Goal: Task Accomplishment & Management: Manage account settings

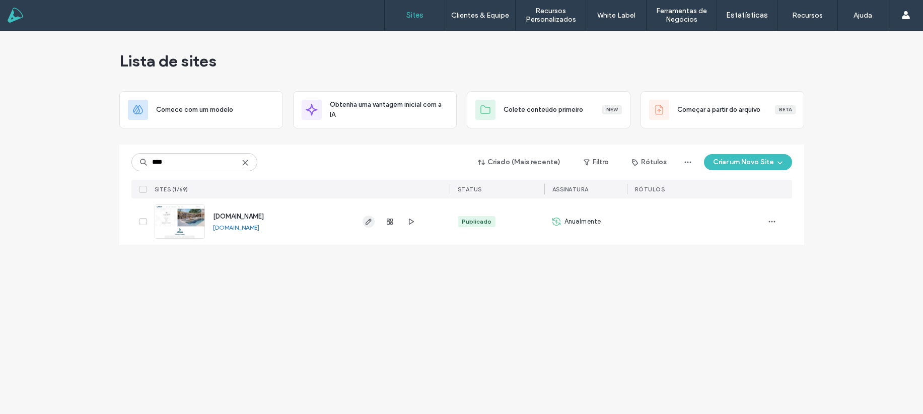
type input "****"
click at [368, 218] on icon "button" at bounding box center [369, 222] width 8 height 8
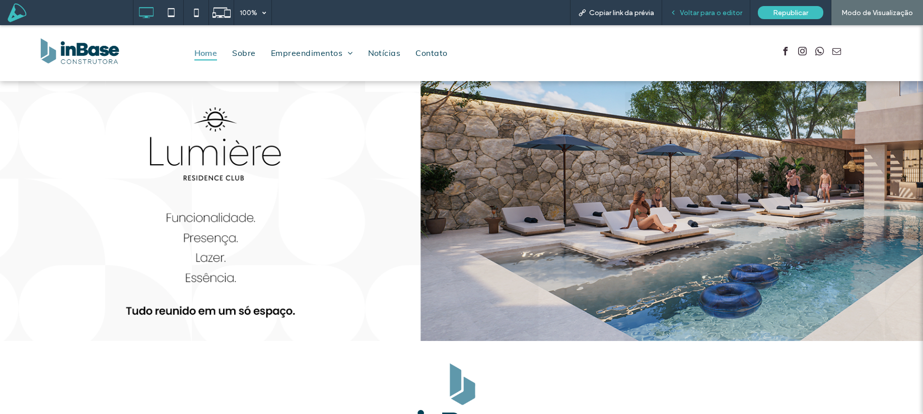
click at [712, 9] on span "Voltar para o editor" at bounding box center [711, 13] width 62 height 9
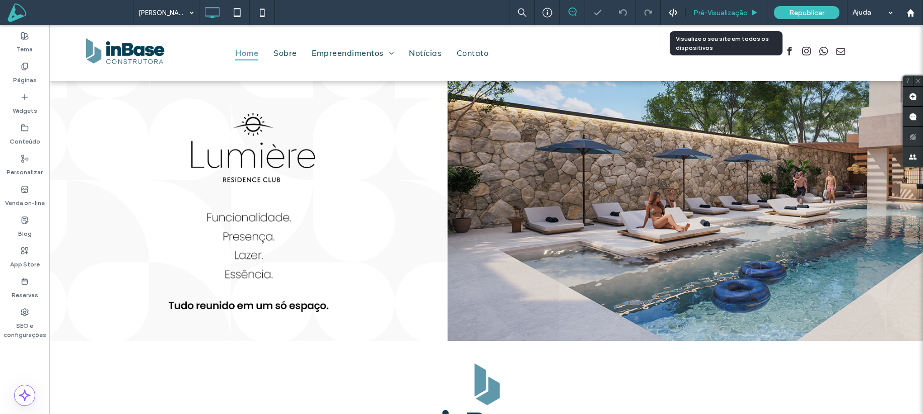
click at [712, 11] on span "Pré-Visualizaçāo" at bounding box center [721, 13] width 54 height 9
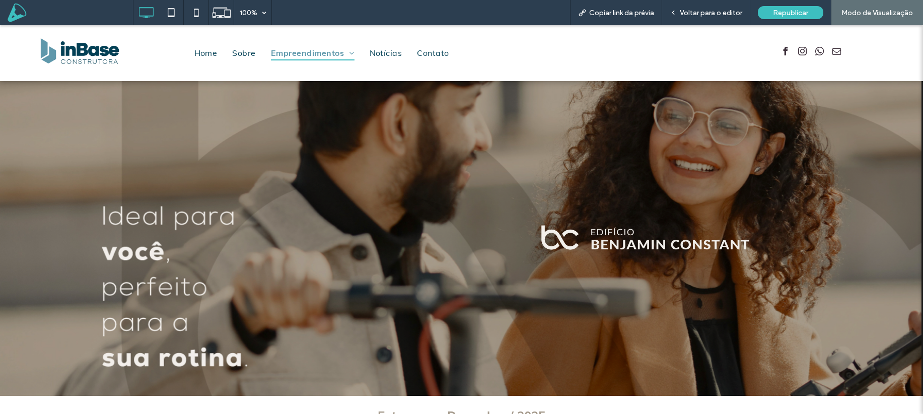
click at [712, 11] on span "Voltar para o editor" at bounding box center [711, 13] width 62 height 9
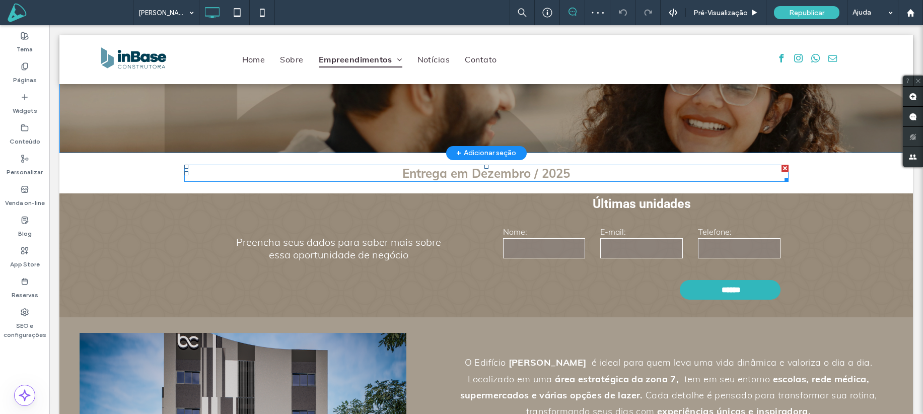
scroll to position [246, 0]
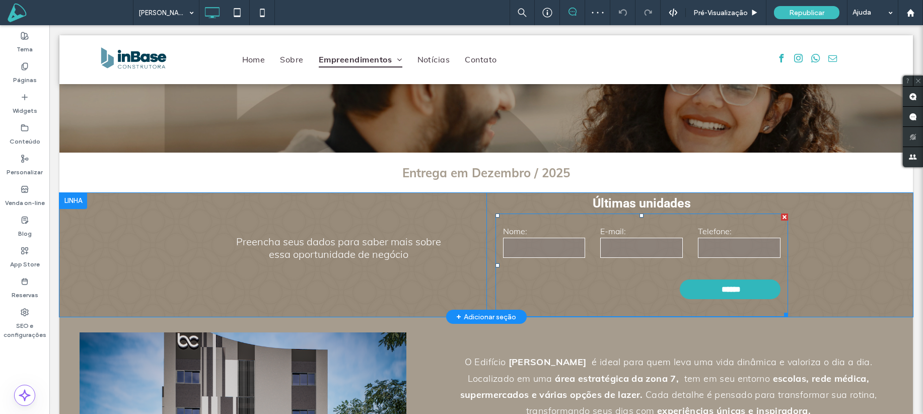
click at [653, 255] on input "email" at bounding box center [641, 248] width 83 height 20
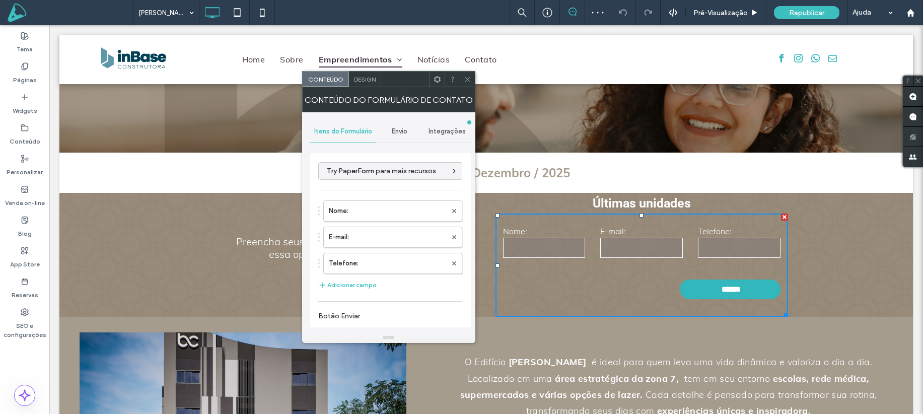
type input "******"
type input "**********"
click at [401, 127] on span "Envio" at bounding box center [400, 131] width 16 height 8
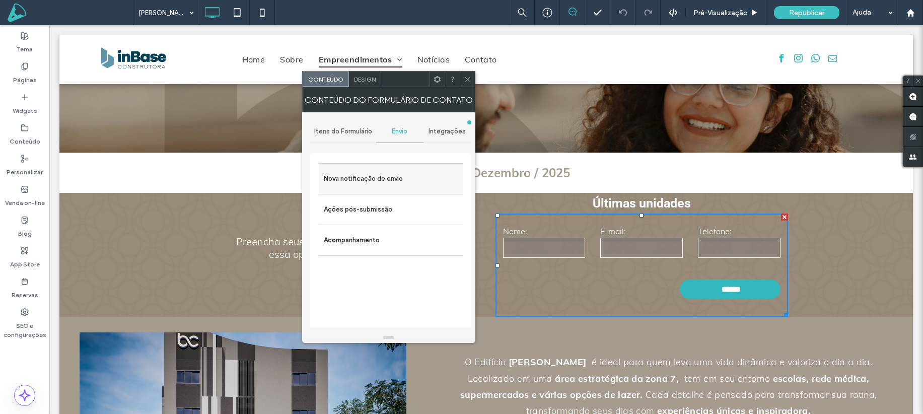
click at [409, 175] on label "Nova notificação de envio" at bounding box center [391, 179] width 135 height 20
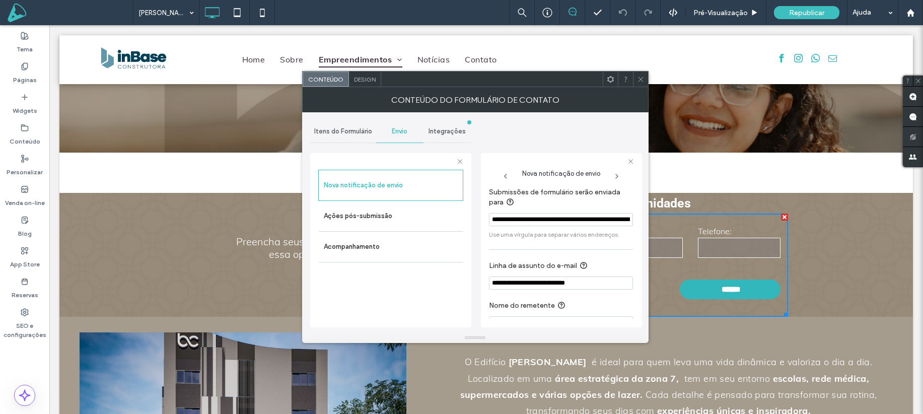
scroll to position [0, 120]
drag, startPoint x: 630, startPoint y: 246, endPoint x: 696, endPoint y: 244, distance: 66.0
click at [607, 221] on input "**********" at bounding box center [559, 220] width 140 height 14
drag, startPoint x: 570, startPoint y: 247, endPoint x: 648, endPoint y: 223, distance: 81.7
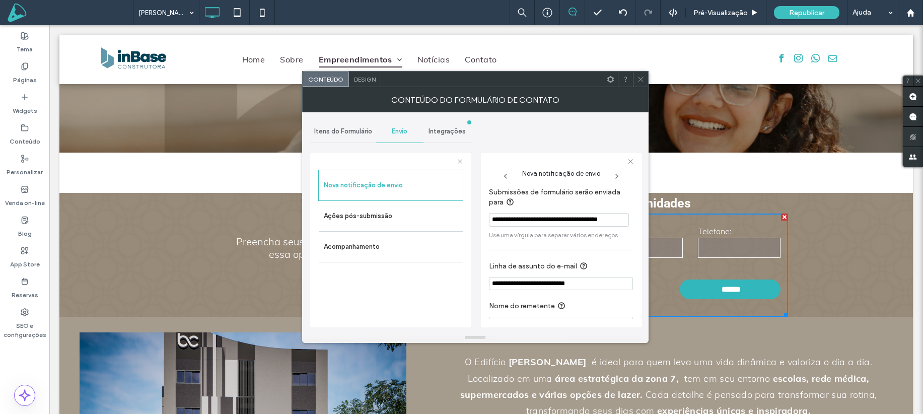
drag, startPoint x: 666, startPoint y: 244, endPoint x: 654, endPoint y: 219, distance: 27.5
click at [615, 220] on input "**********" at bounding box center [559, 220] width 140 height 14
paste input "**********"
type input "**********"
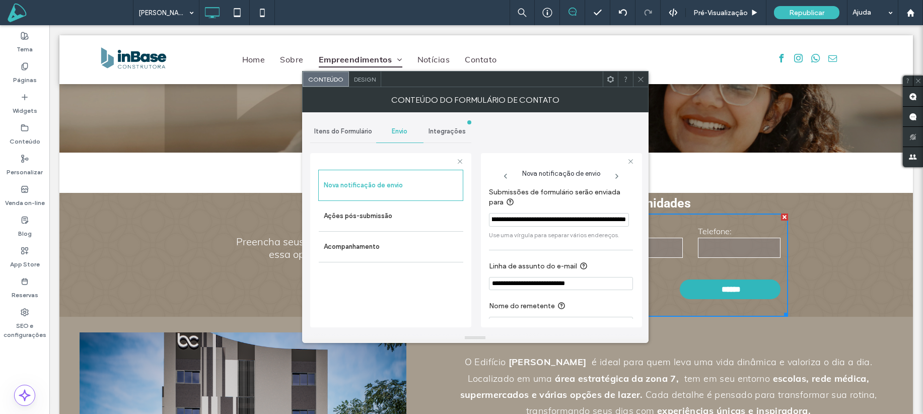
click at [569, 143] on div "**********" at bounding box center [475, 222] width 330 height 221
click at [639, 84] on span at bounding box center [641, 79] width 8 height 15
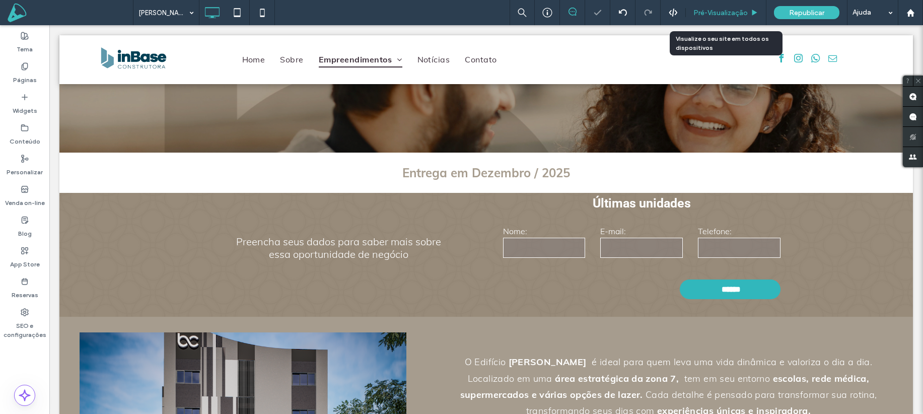
click at [727, 13] on span "Pré-Visualizaçāo" at bounding box center [721, 13] width 54 height 9
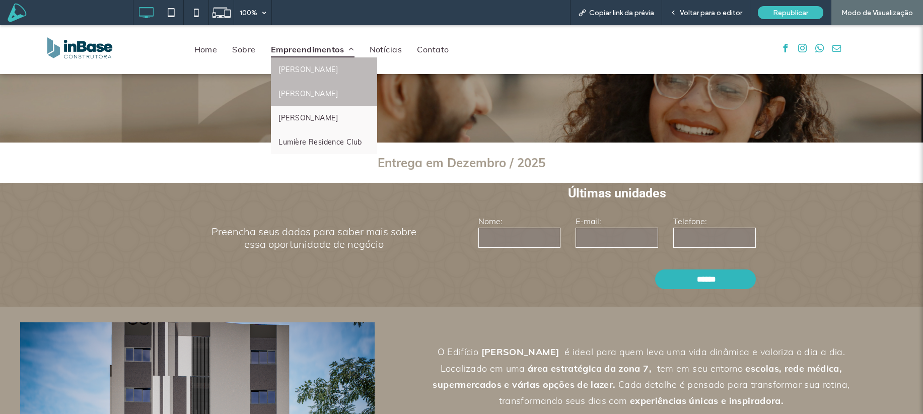
click at [319, 93] on span "Thomaz Beraldi" at bounding box center [308, 93] width 59 height 9
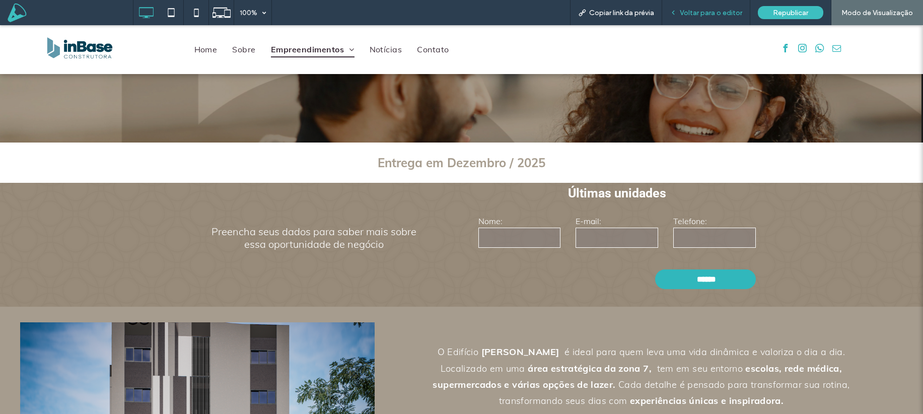
click at [710, 12] on span "Voltar para o editor" at bounding box center [711, 13] width 62 height 9
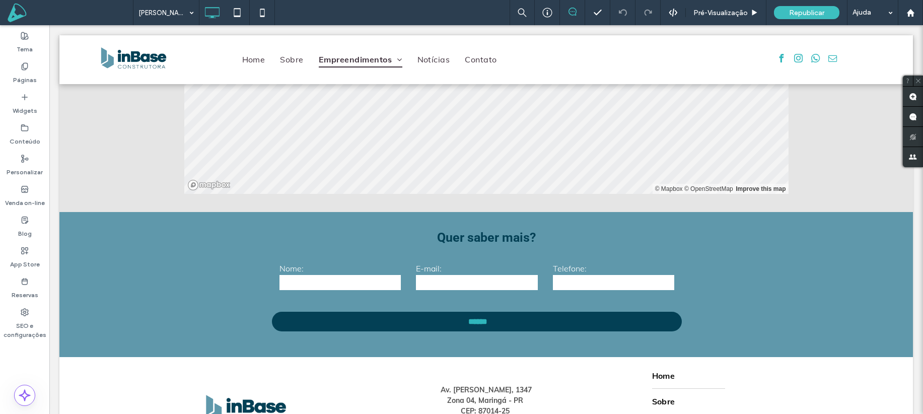
scroll to position [1672, 0]
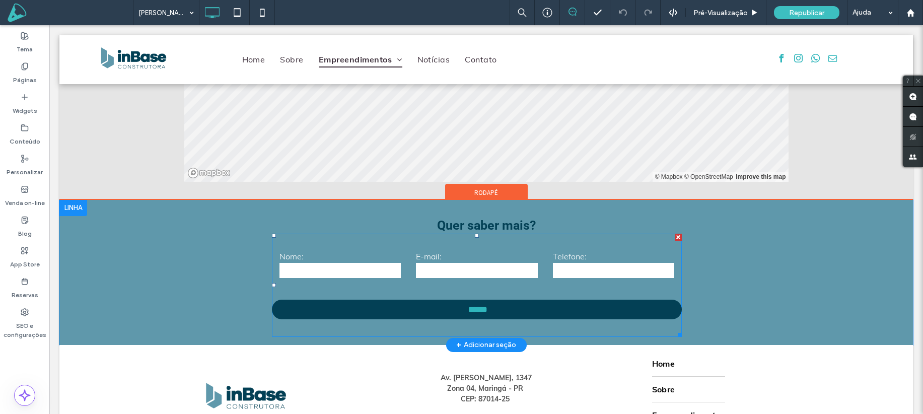
click at [614, 270] on input "tel" at bounding box center [614, 270] width 122 height 15
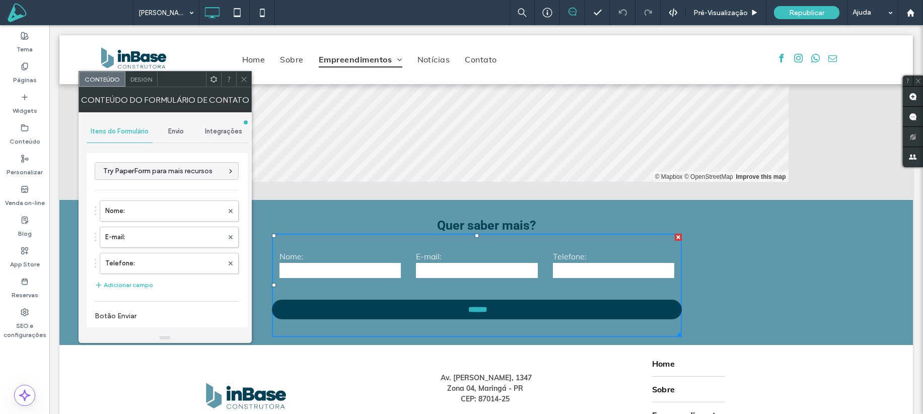
drag, startPoint x: 176, startPoint y: 125, endPoint x: 177, endPoint y: 130, distance: 5.1
click at [176, 125] on div "Envio" at bounding box center [177, 131] width 48 height 22
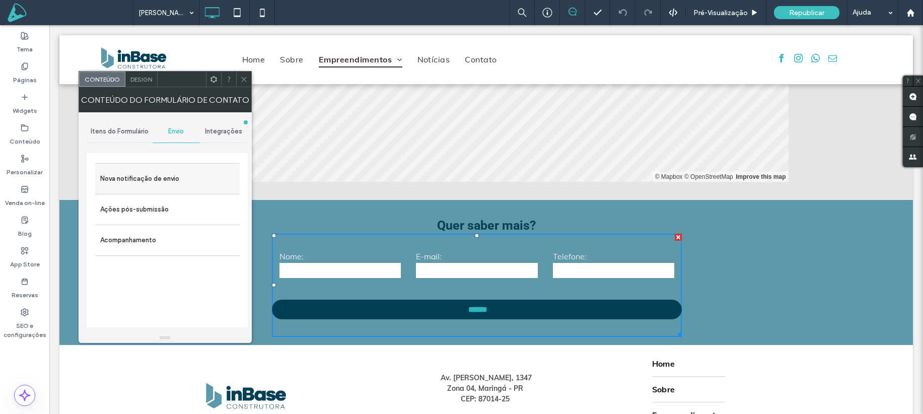
click at [157, 179] on label "Nova notificação de envio" at bounding box center [167, 179] width 135 height 20
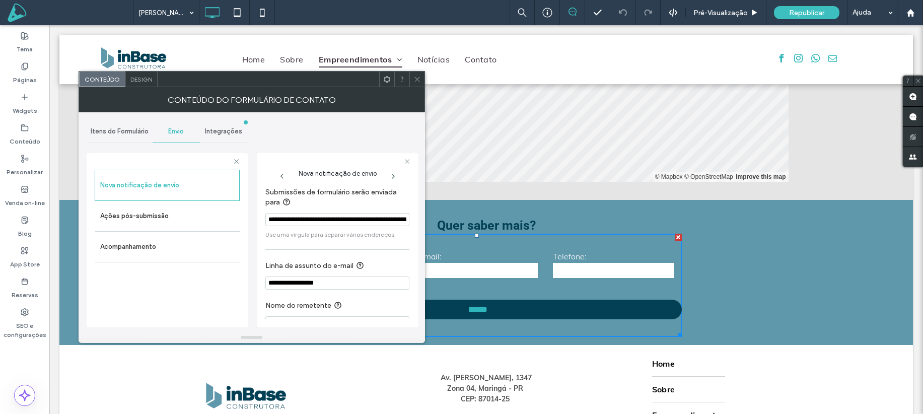
click at [379, 221] on input "**********" at bounding box center [337, 219] width 144 height 13
drag, startPoint x: 432, startPoint y: 244, endPoint x: 440, endPoint y: 220, distance: 25.7
click at [374, 218] on input "**********" at bounding box center [335, 220] width 140 height 14
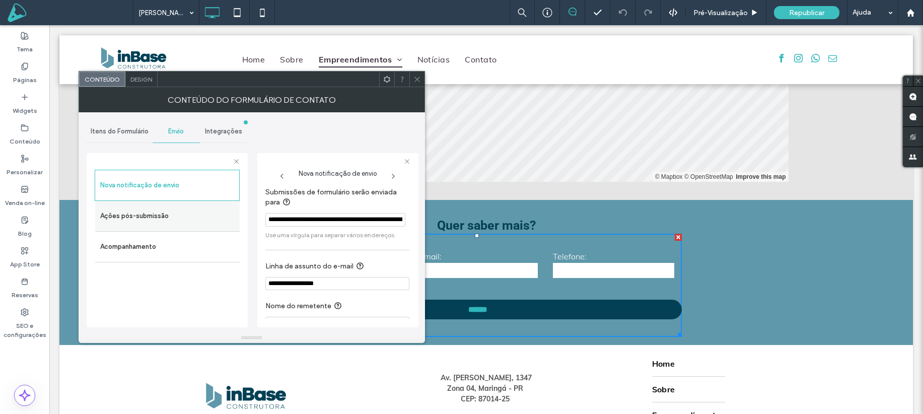
drag, startPoint x: 300, startPoint y: 219, endPoint x: 208, endPoint y: 218, distance: 91.7
click at [208, 218] on div "**********" at bounding box center [167, 238] width 161 height 187
click at [307, 217] on input "**********" at bounding box center [335, 220] width 140 height 14
drag, startPoint x: 371, startPoint y: 219, endPoint x: 213, endPoint y: 216, distance: 158.7
click at [213, 216] on div "**********" at bounding box center [167, 238] width 161 height 187
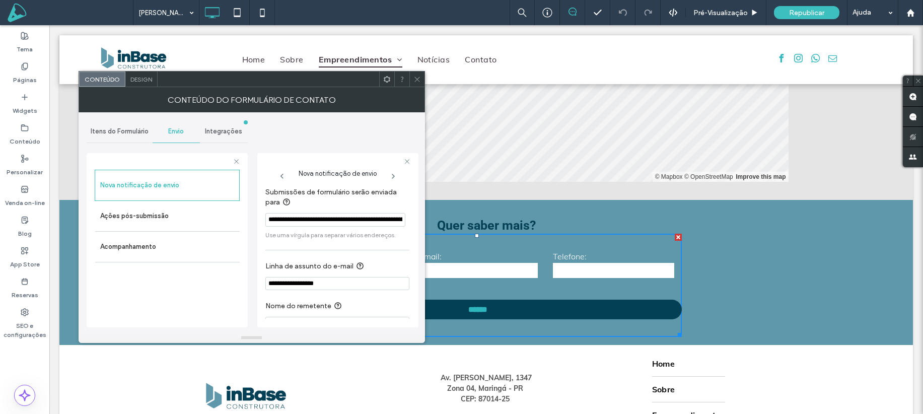
click at [420, 82] on icon at bounding box center [418, 80] width 8 height 8
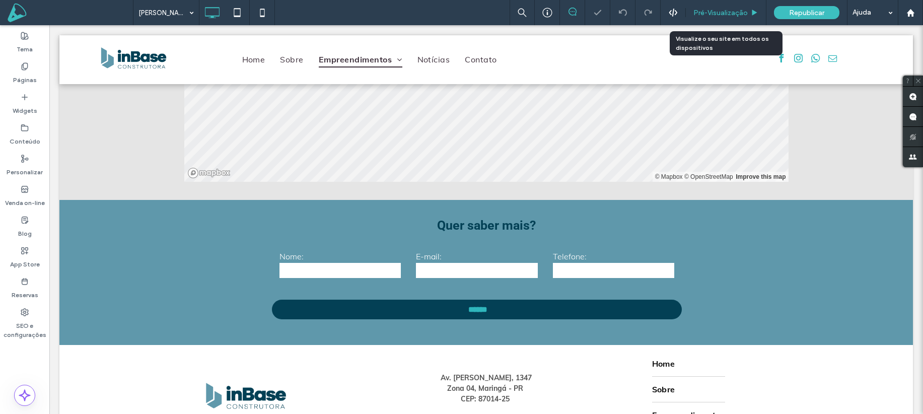
click at [711, 17] on span "Pré-Visualizaçāo" at bounding box center [721, 13] width 54 height 9
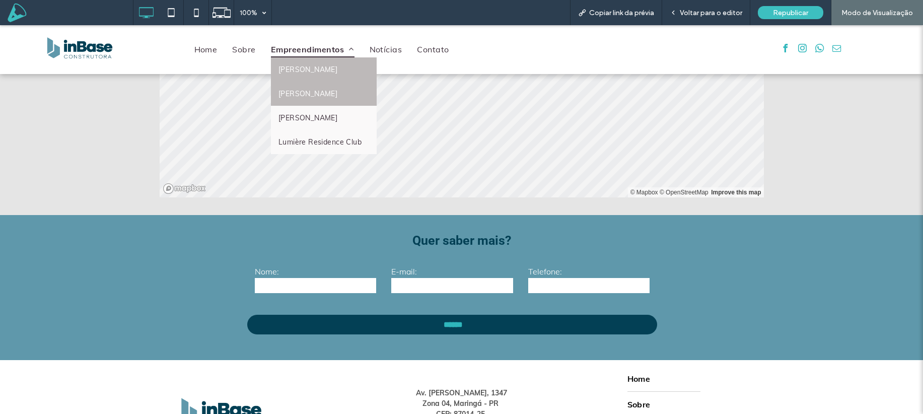
scroll to position [1712, 0]
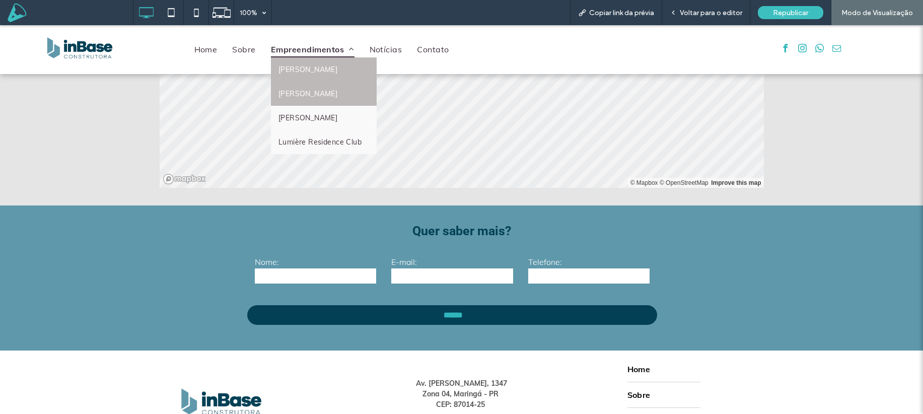
click at [303, 65] on span "Benjamin Constant" at bounding box center [308, 69] width 59 height 9
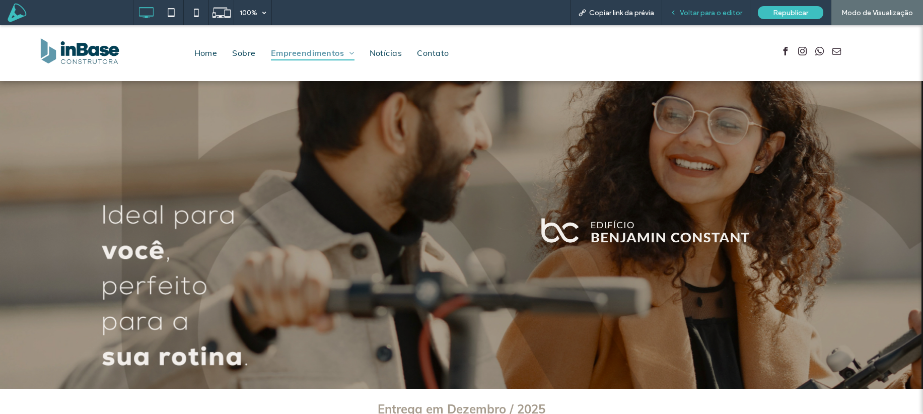
click at [704, 14] on span "Voltar para o editor" at bounding box center [711, 13] width 62 height 9
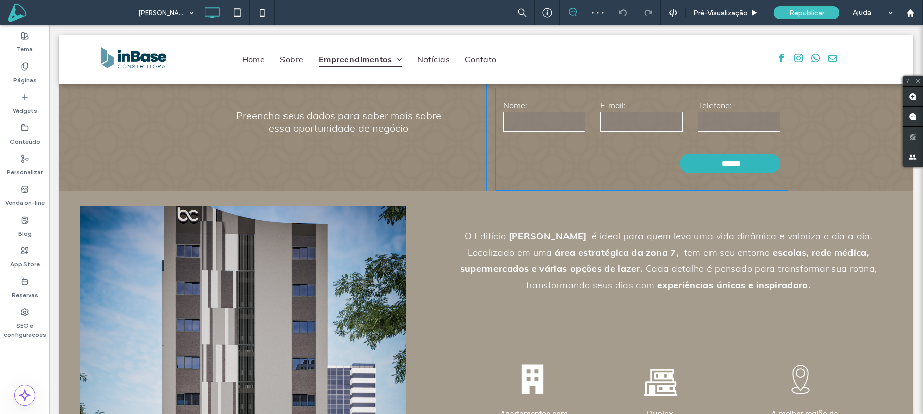
scroll to position [296, 0]
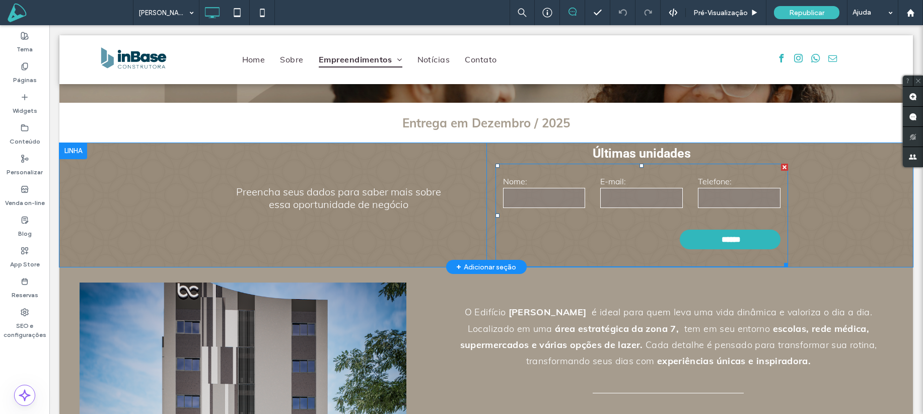
click at [594, 188] on div "E-mail:" at bounding box center [642, 192] width 98 height 33
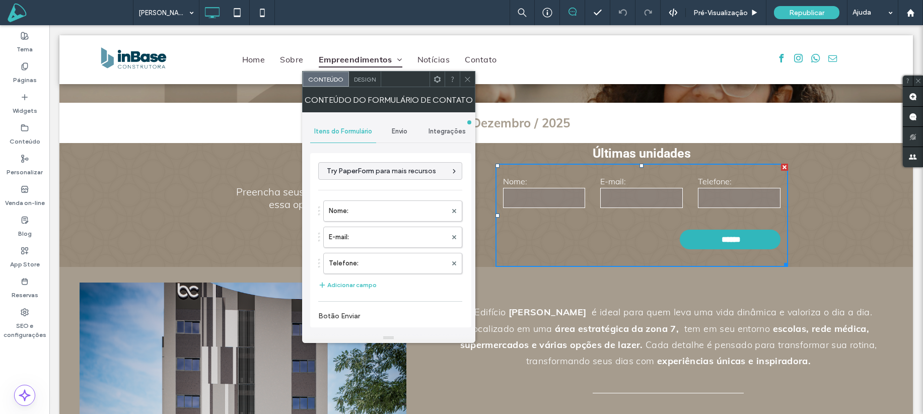
click at [464, 129] on span "Integrações" at bounding box center [447, 131] width 37 height 8
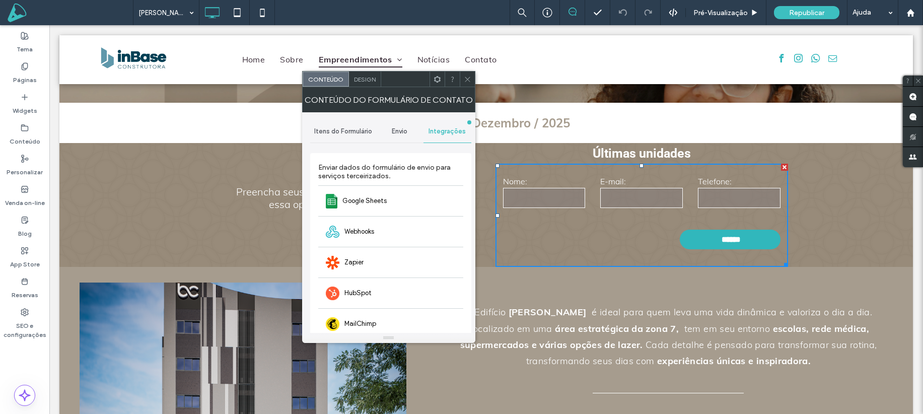
click at [404, 131] on span "Envio" at bounding box center [400, 131] width 16 height 8
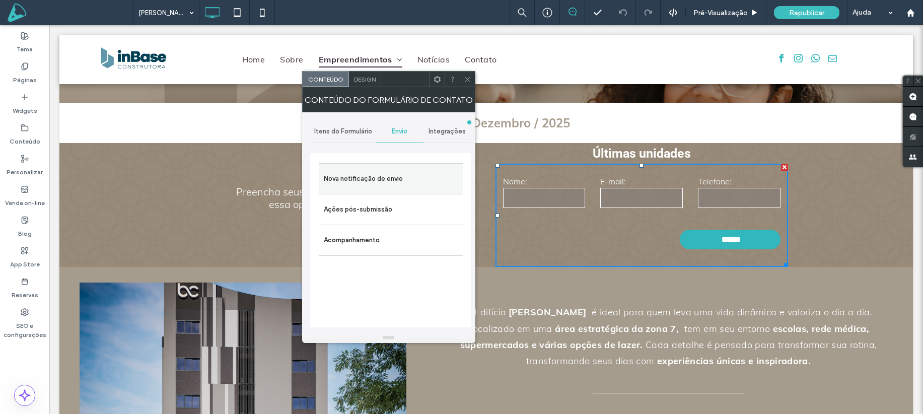
drag, startPoint x: 399, startPoint y: 177, endPoint x: 407, endPoint y: 178, distance: 7.1
click at [399, 177] on label "Nova notificação de envio" at bounding box center [391, 179] width 135 height 20
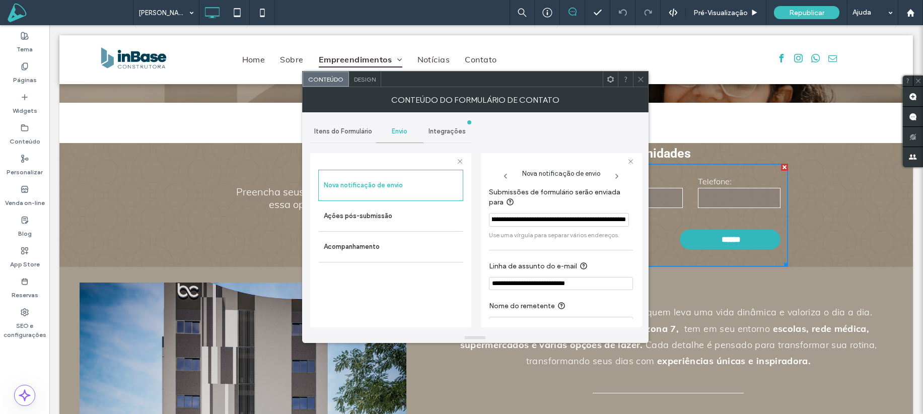
scroll to position [0, 118]
drag, startPoint x: 660, startPoint y: 243, endPoint x: 654, endPoint y: 217, distance: 26.4
click at [564, 216] on input "**********" at bounding box center [559, 220] width 140 height 14
drag, startPoint x: 573, startPoint y: 245, endPoint x: 690, endPoint y: 218, distance: 119.9
paste input "**********"
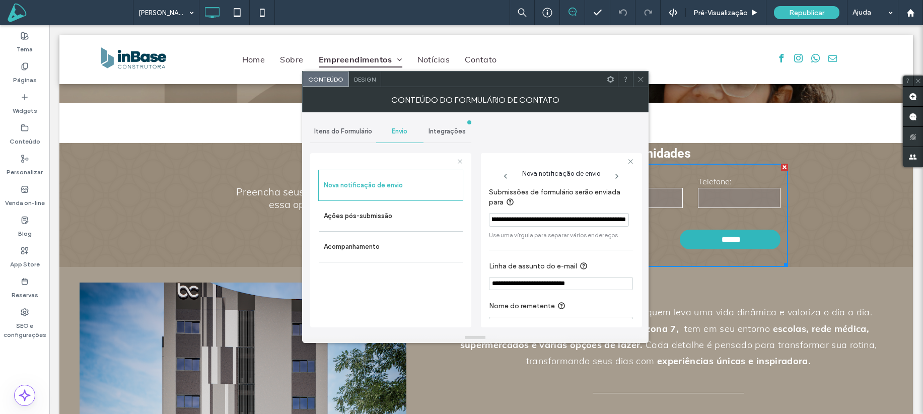
type input "**********"
click at [642, 80] on use at bounding box center [640, 79] width 5 height 5
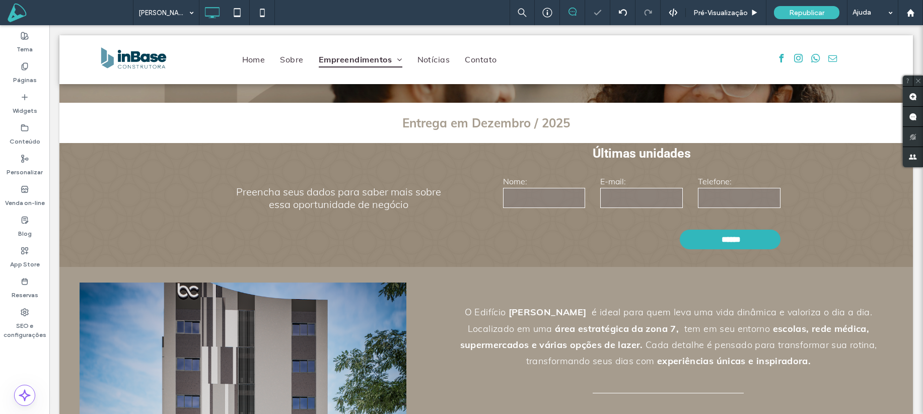
click at [789, 14] on span "Republicar" at bounding box center [806, 13] width 35 height 9
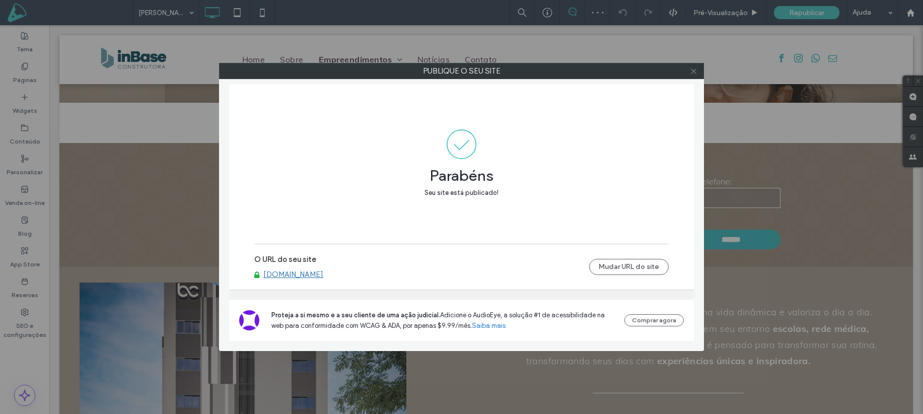
click at [693, 72] on icon at bounding box center [694, 72] width 8 height 8
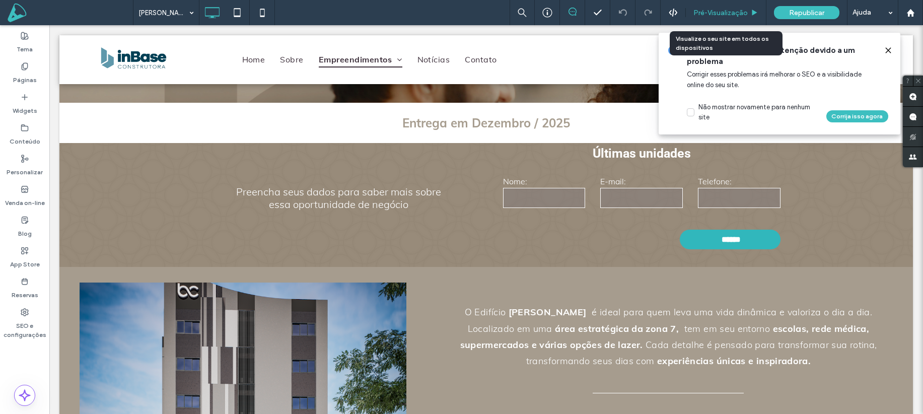
click at [734, 11] on span "Pré-Visualizaçāo" at bounding box center [721, 13] width 54 height 9
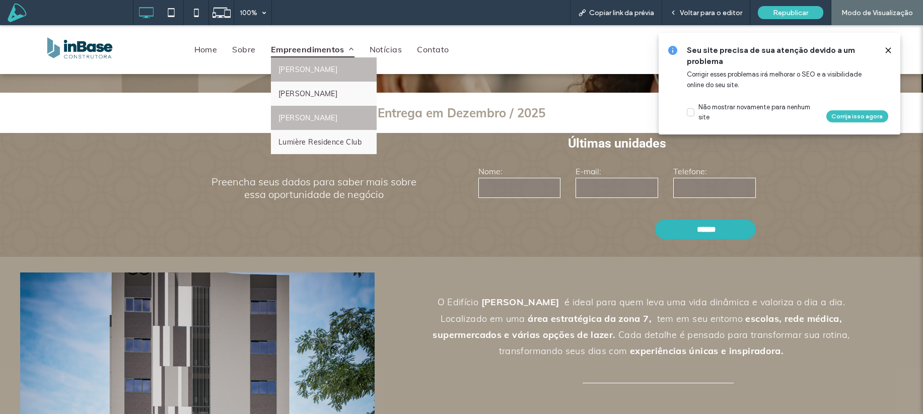
click at [314, 123] on link "Marcia Regina" at bounding box center [324, 118] width 106 height 24
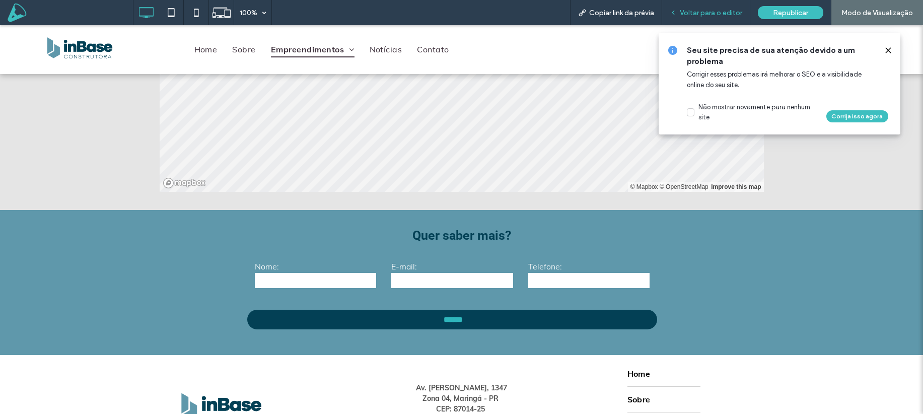
click at [722, 11] on span "Voltar para o editor" at bounding box center [711, 13] width 62 height 9
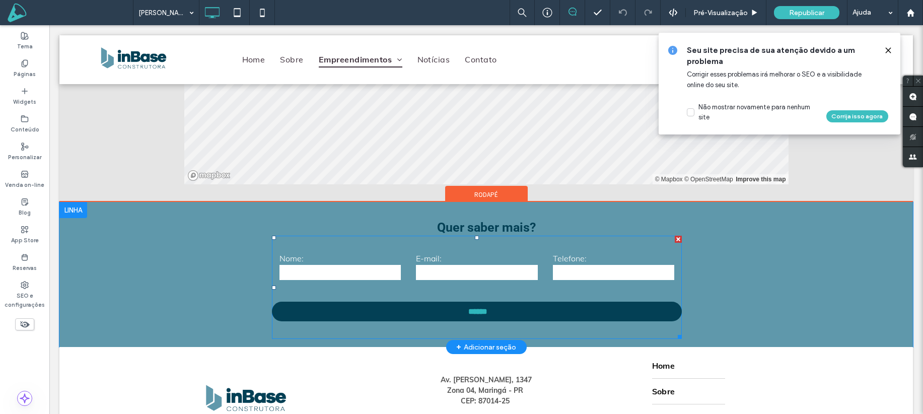
scroll to position [1502, 0]
click at [484, 268] on input "email" at bounding box center [477, 272] width 122 height 15
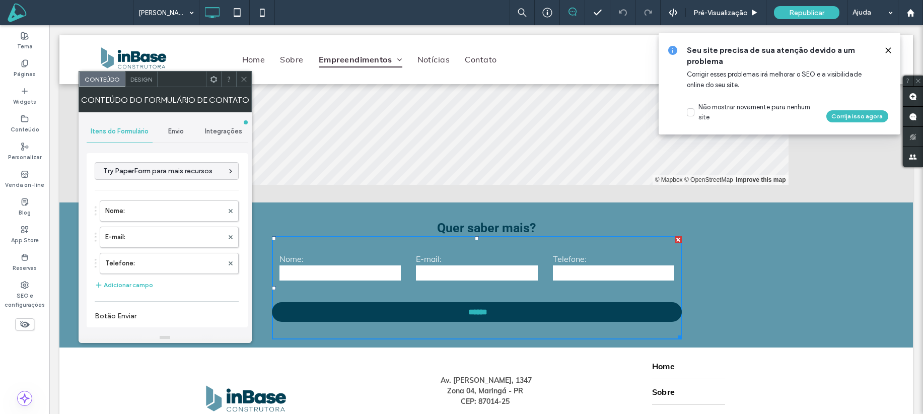
click at [176, 129] on span "Envio" at bounding box center [176, 131] width 16 height 8
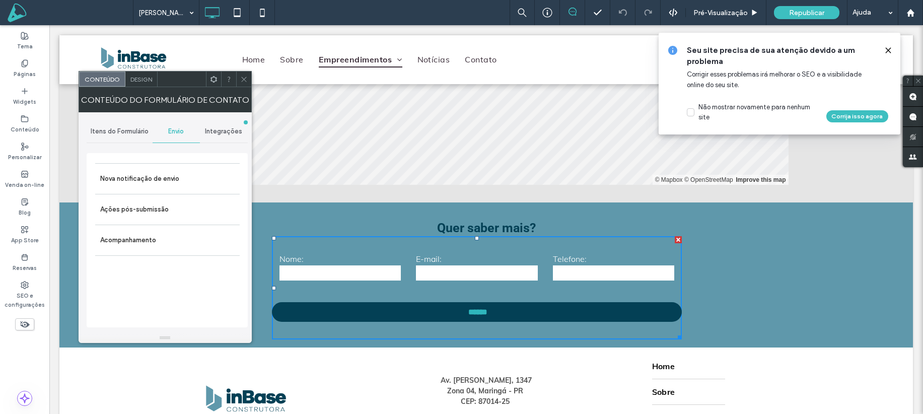
click at [221, 133] on span "Integrações" at bounding box center [223, 131] width 37 height 8
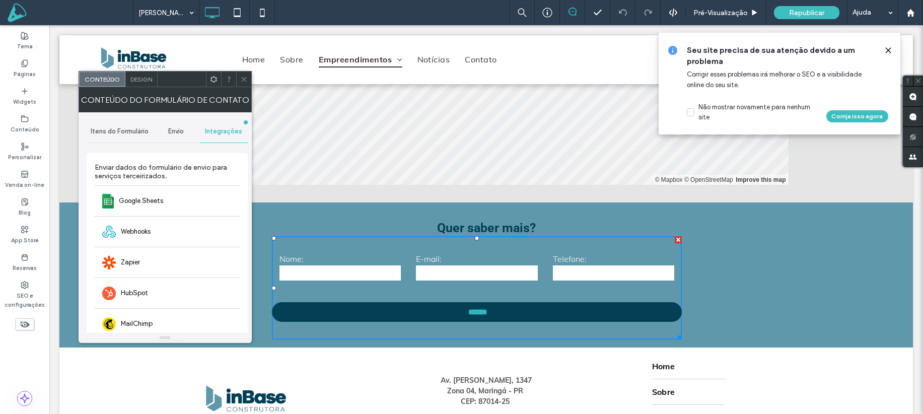
drag, startPoint x: 186, startPoint y: 133, endPoint x: 184, endPoint y: 144, distance: 10.8
click at [186, 133] on div "Envio" at bounding box center [177, 131] width 48 height 22
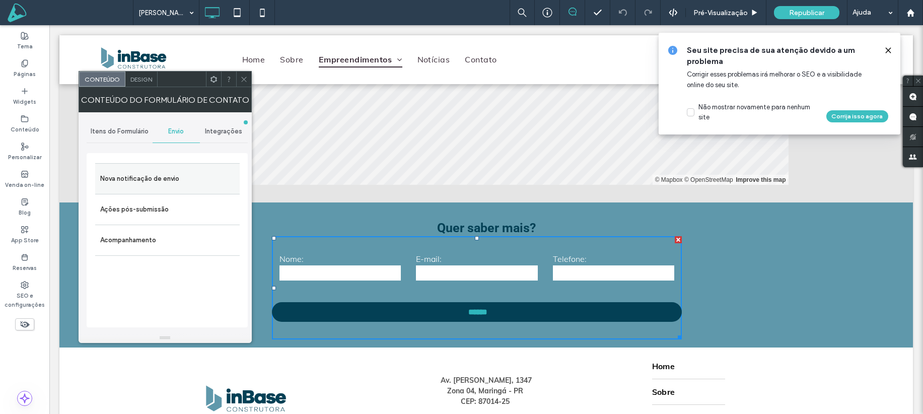
click at [167, 183] on label "Nova notificação de envio" at bounding box center [167, 179] width 135 height 20
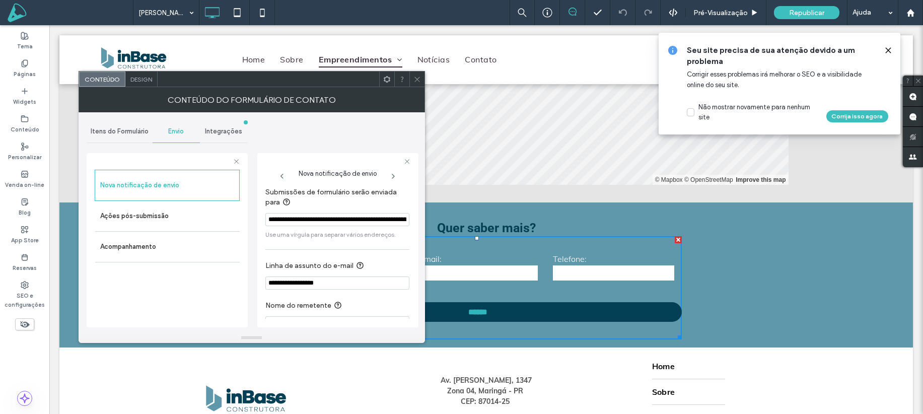
click at [416, 85] on span at bounding box center [418, 79] width 8 height 15
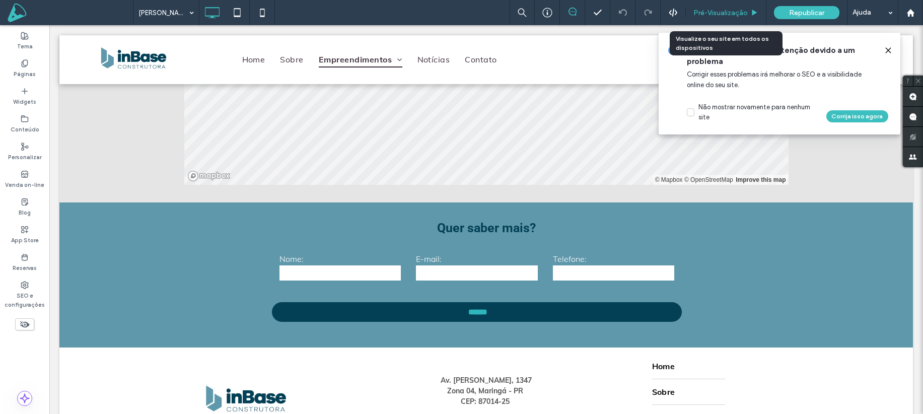
click at [726, 14] on span "Pré-Visualizaçāo" at bounding box center [721, 13] width 54 height 9
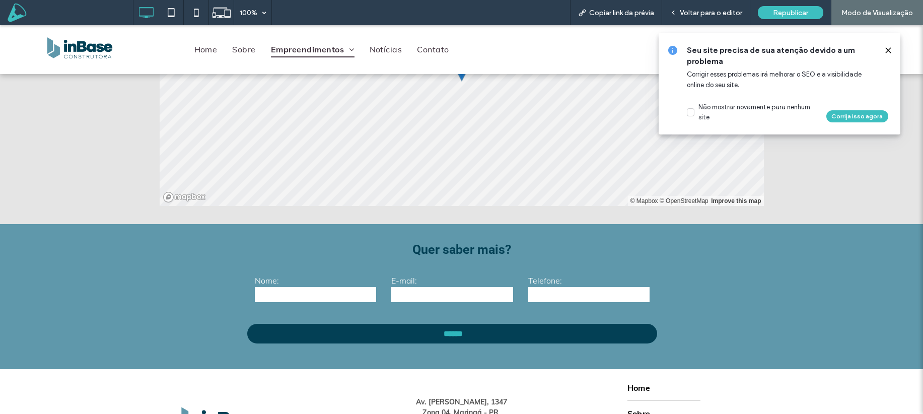
scroll to position [1539, 0]
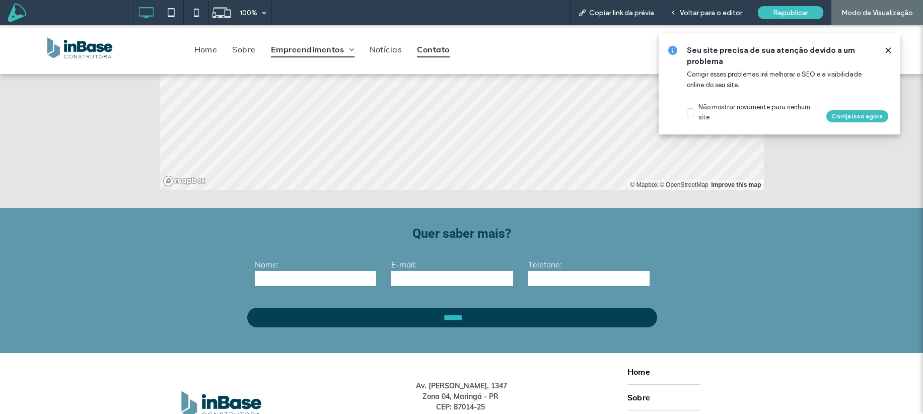
click at [444, 48] on span "Contato" at bounding box center [433, 49] width 32 height 15
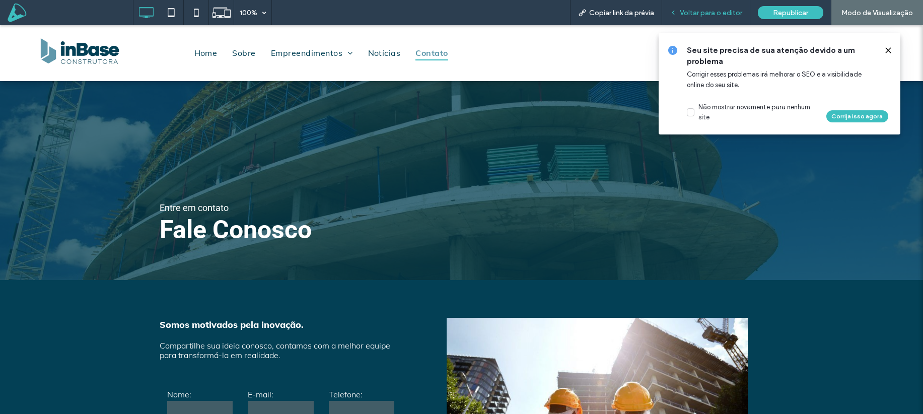
click at [696, 14] on span "Voltar para o editor" at bounding box center [711, 13] width 62 height 9
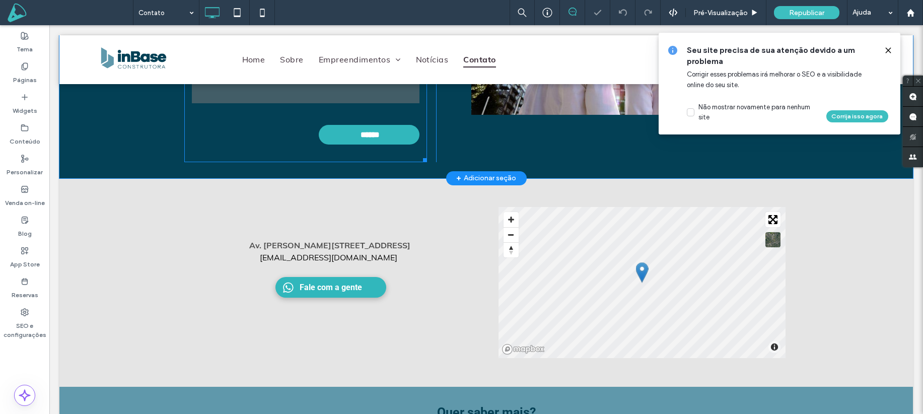
scroll to position [392, 0]
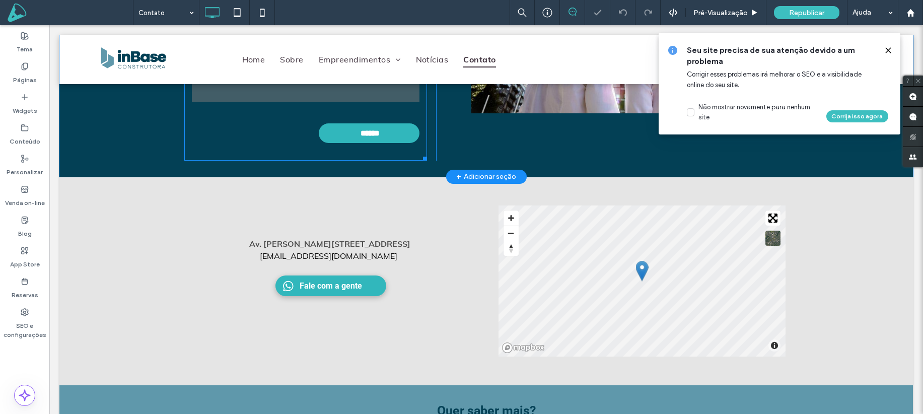
click at [324, 105] on form "Nome: E-mail: Telefone: Mensagem: ******" at bounding box center [305, 80] width 243 height 162
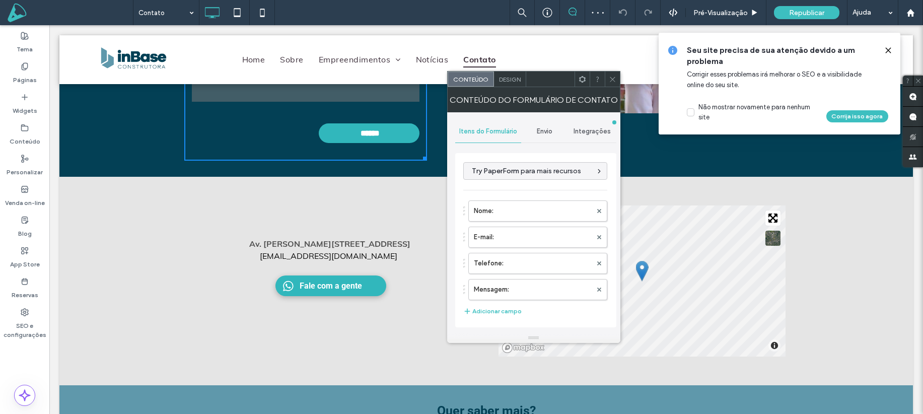
click at [538, 131] on span "Envio" at bounding box center [545, 131] width 16 height 8
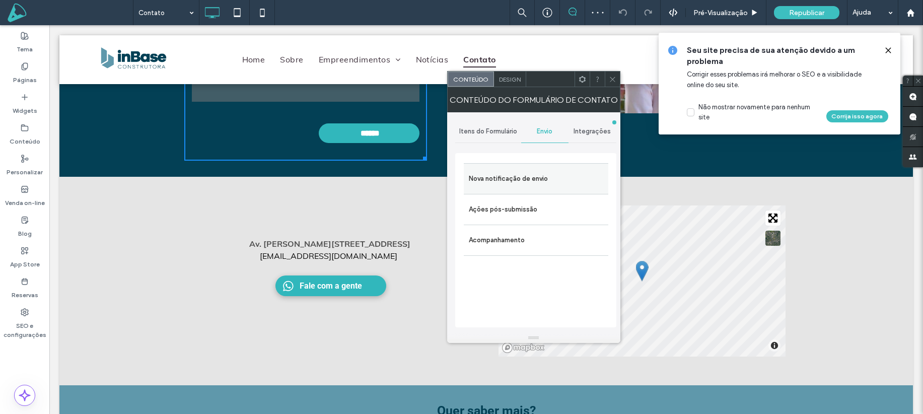
click at [563, 179] on label "Nova notificação de envio" at bounding box center [536, 179] width 135 height 20
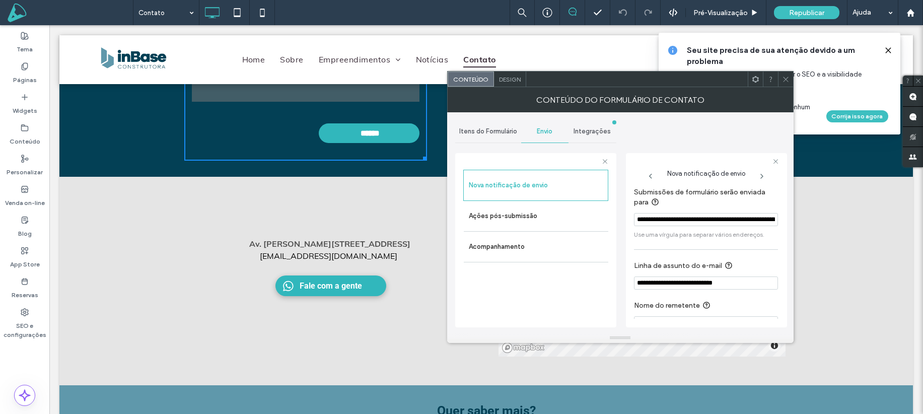
click at [788, 83] on icon at bounding box center [786, 80] width 8 height 8
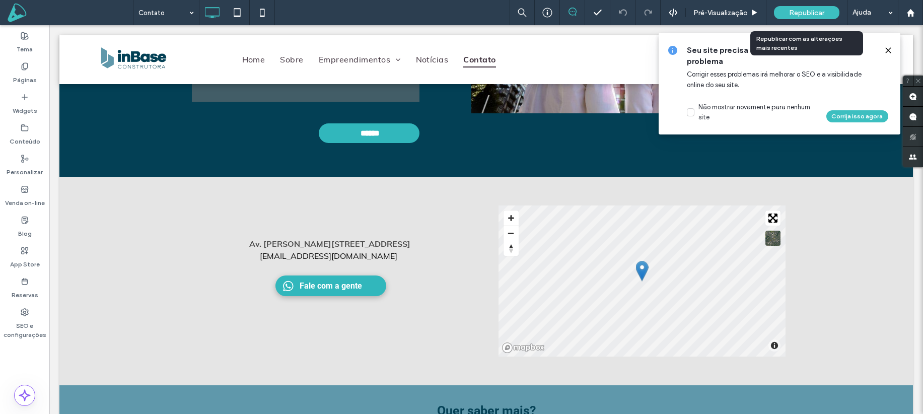
click at [813, 14] on span "Republicar" at bounding box center [806, 13] width 35 height 9
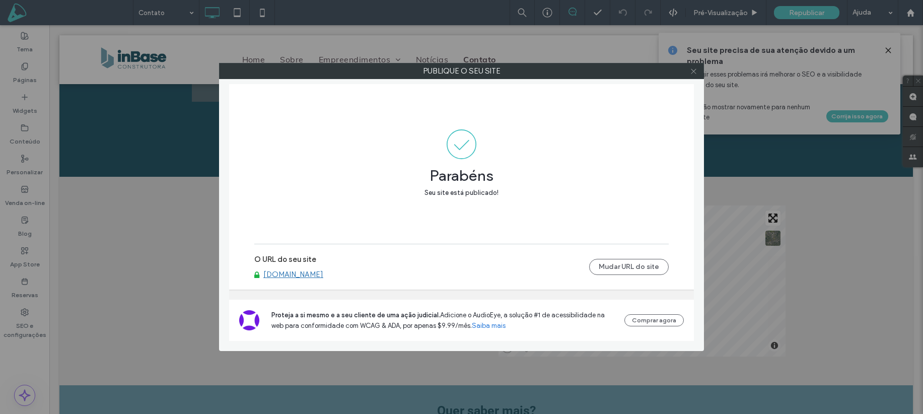
drag, startPoint x: 693, startPoint y: 71, endPoint x: 701, endPoint y: 71, distance: 8.6
click at [693, 71] on icon at bounding box center [694, 72] width 8 height 8
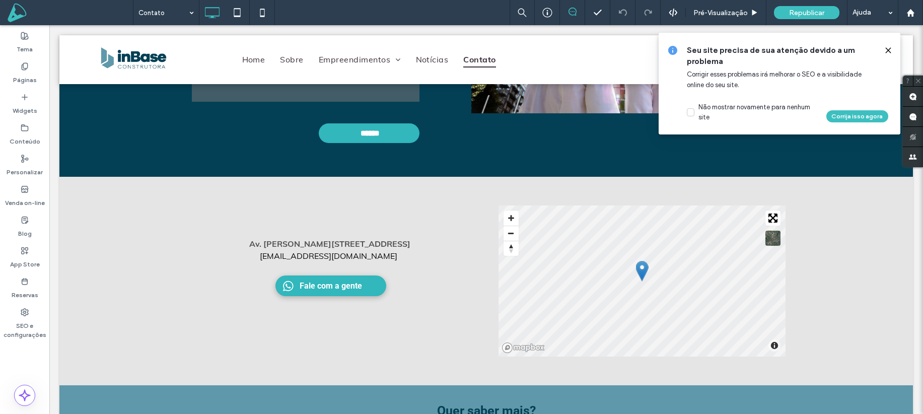
click at [887, 48] on use at bounding box center [888, 50] width 5 height 5
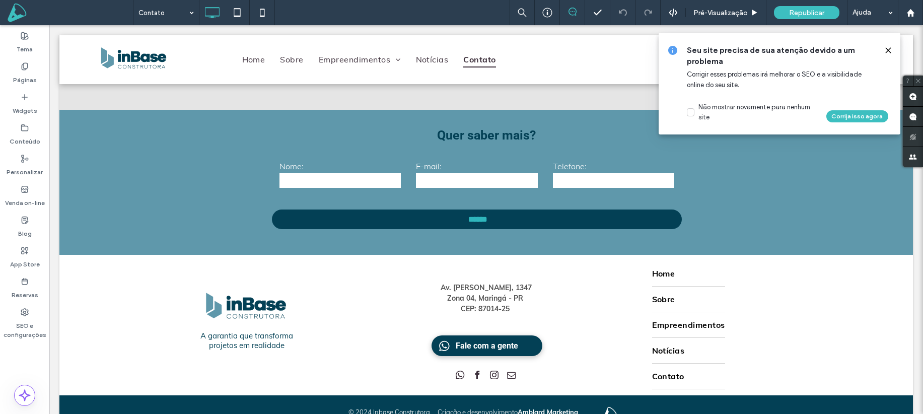
scroll to position [699, 0]
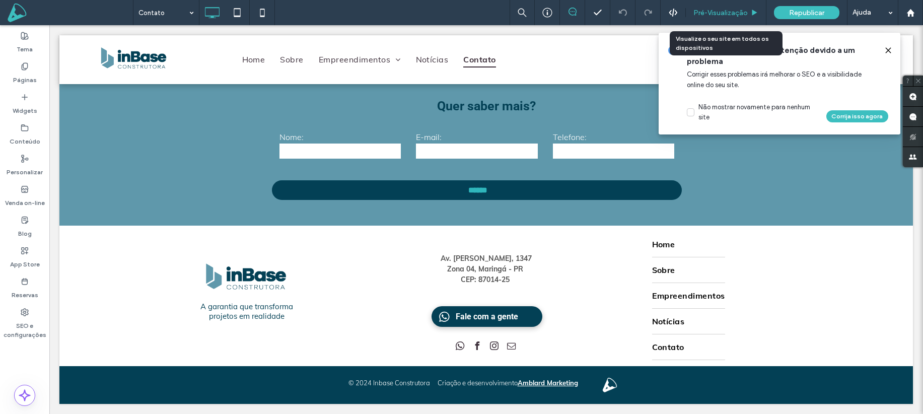
drag, startPoint x: 722, startPoint y: 15, endPoint x: 637, endPoint y: 124, distance: 138.2
click at [722, 15] on span "Pré-Visualizaçāo" at bounding box center [721, 13] width 54 height 9
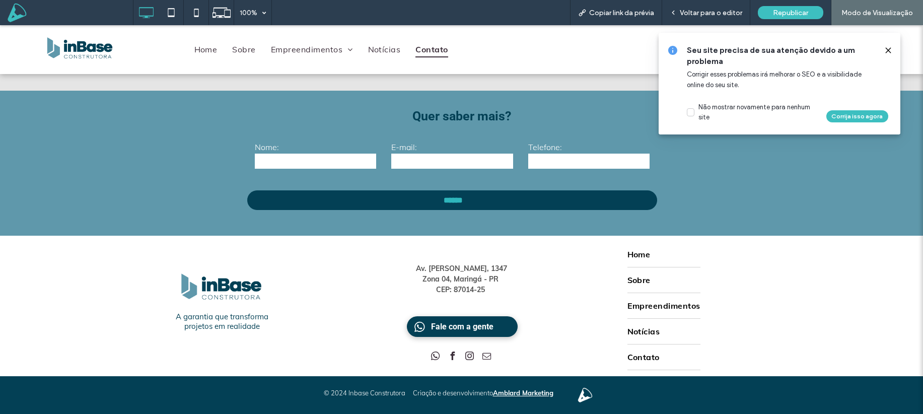
scroll to position [679, 0]
click at [703, 14] on span "Voltar para o editor" at bounding box center [711, 13] width 62 height 9
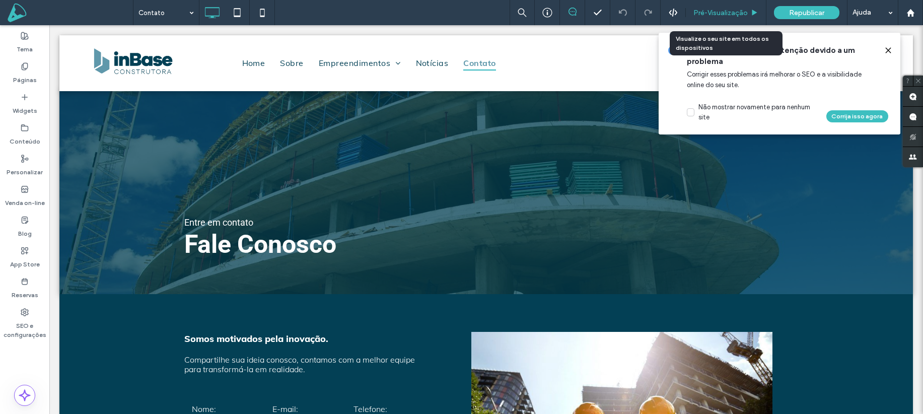
click at [711, 14] on span "Pré-Visualizaçāo" at bounding box center [721, 13] width 54 height 9
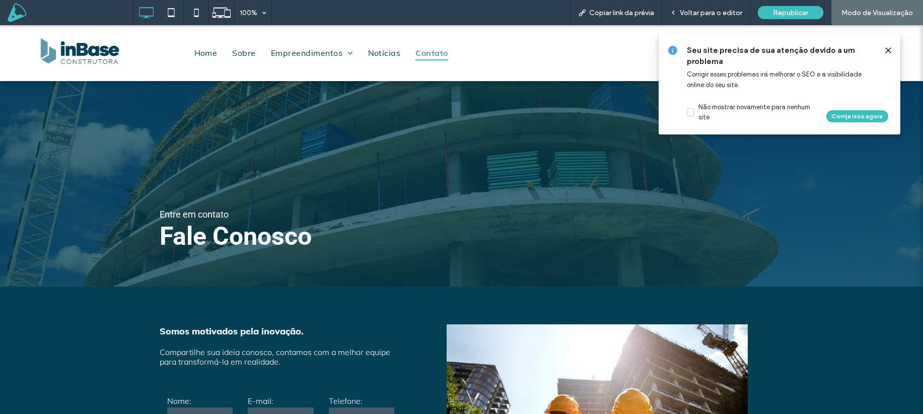
click at [83, 41] on img at bounding box center [80, 53] width 93 height 44
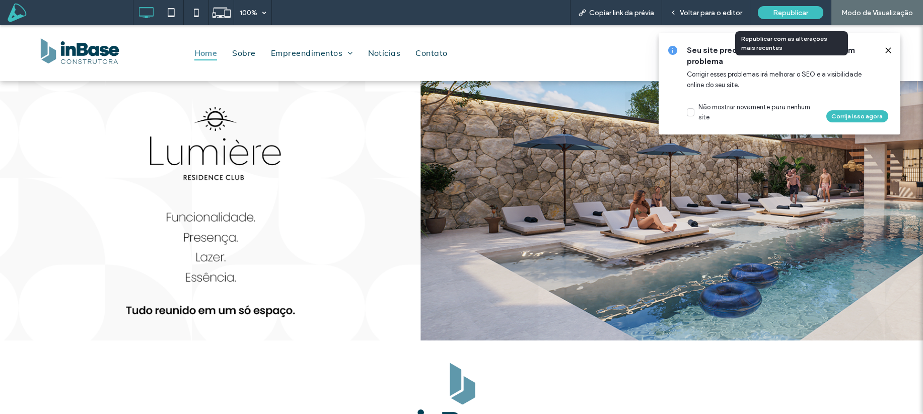
click at [793, 11] on span "Republicar" at bounding box center [790, 13] width 35 height 9
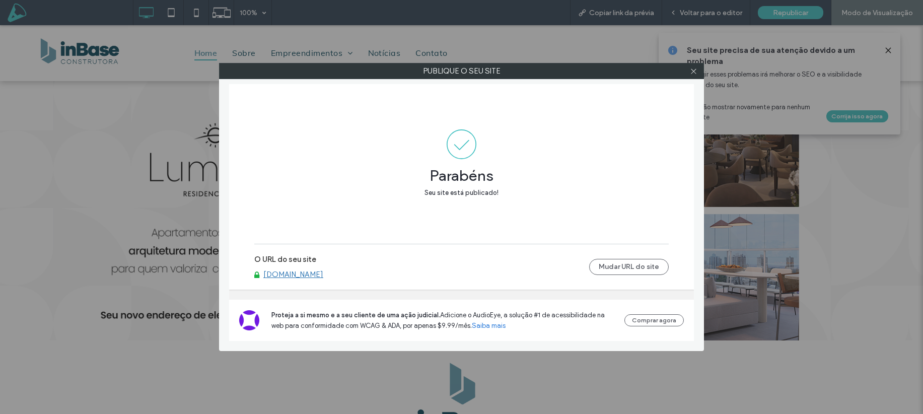
click at [698, 71] on div at bounding box center [693, 70] width 15 height 15
click at [690, 73] on icon at bounding box center [694, 72] width 8 height 8
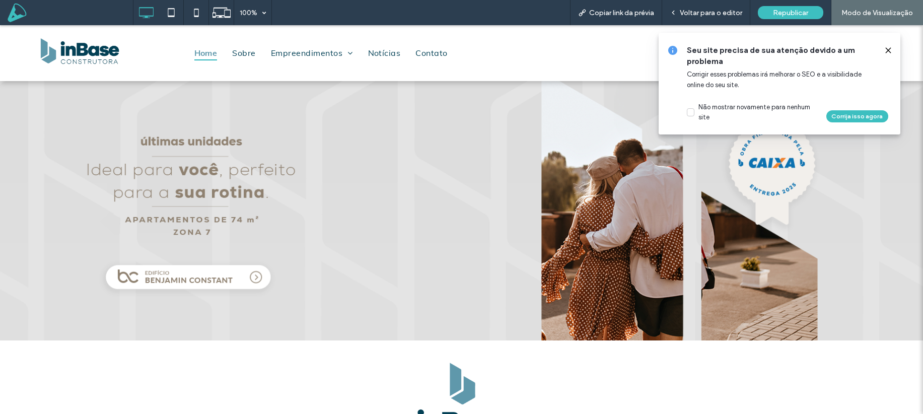
click at [887, 50] on icon at bounding box center [889, 50] width 8 height 8
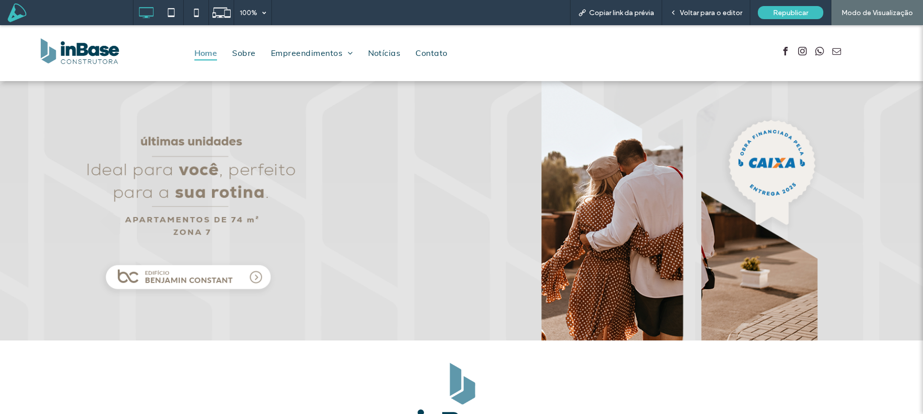
click at [17, 22] on span at bounding box center [70, 13] width 125 height 20
